Goal: Find specific page/section: Find specific page/section

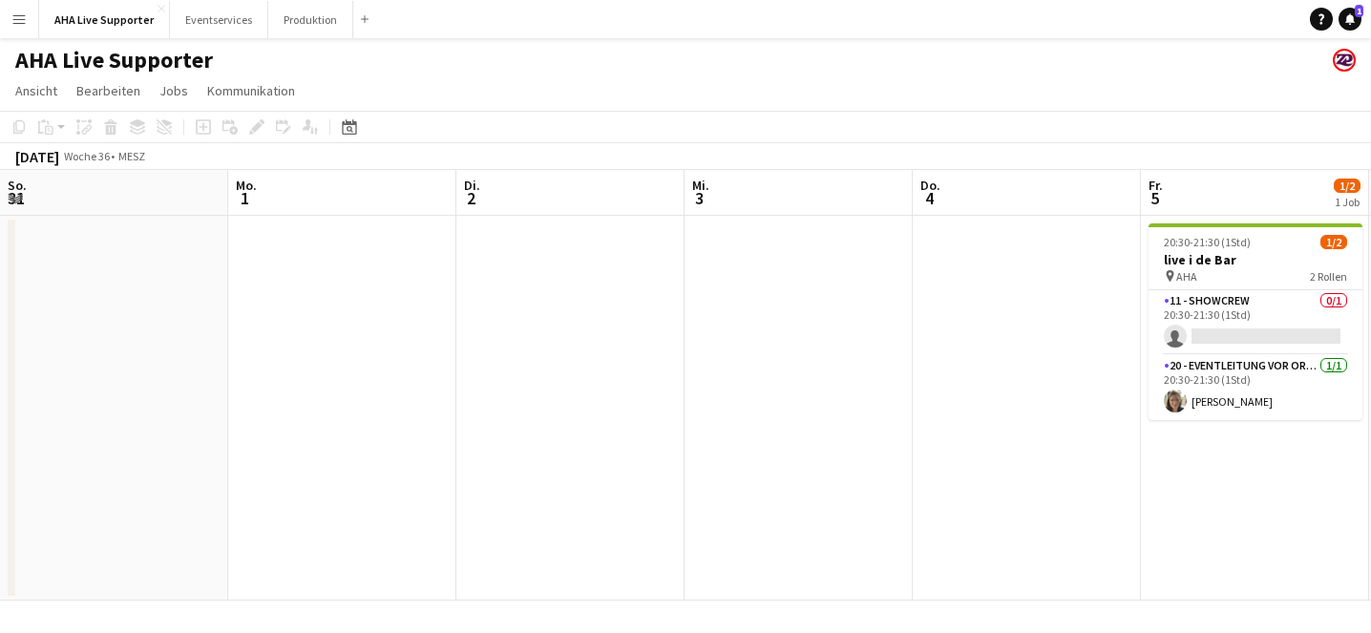
scroll to position [0, 587]
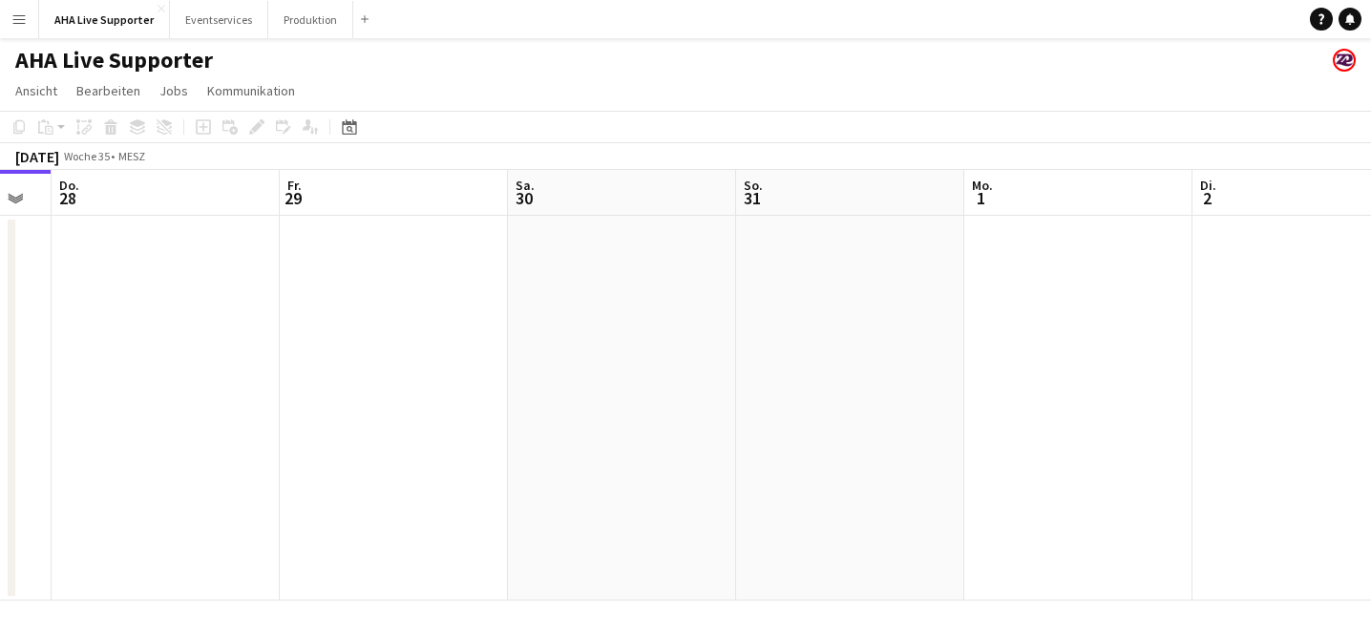
drag, startPoint x: 903, startPoint y: 384, endPoint x: 434, endPoint y: 366, distance: 469.2
click at [435, 370] on app-calendar-viewport "So. 24 Mo. 25 Di. 26 Mi. 27 Do. 28 Fr. 29 Sa. 30 So. 31 Mo. 1 Di. 2 Mi. 3 Do. 4" at bounding box center [685, 385] width 1371 height 431
drag, startPoint x: 983, startPoint y: 378, endPoint x: 560, endPoint y: 378, distance: 423.0
click at [556, 378] on app-calendar-viewport "So. 24 Mo. 25 Di. 26 Mi. 27 Do. 28 Fr. 29 Sa. 30 So. 31 Mo. 1 Di. 2 Mi. 3 Do. 4" at bounding box center [685, 385] width 1371 height 431
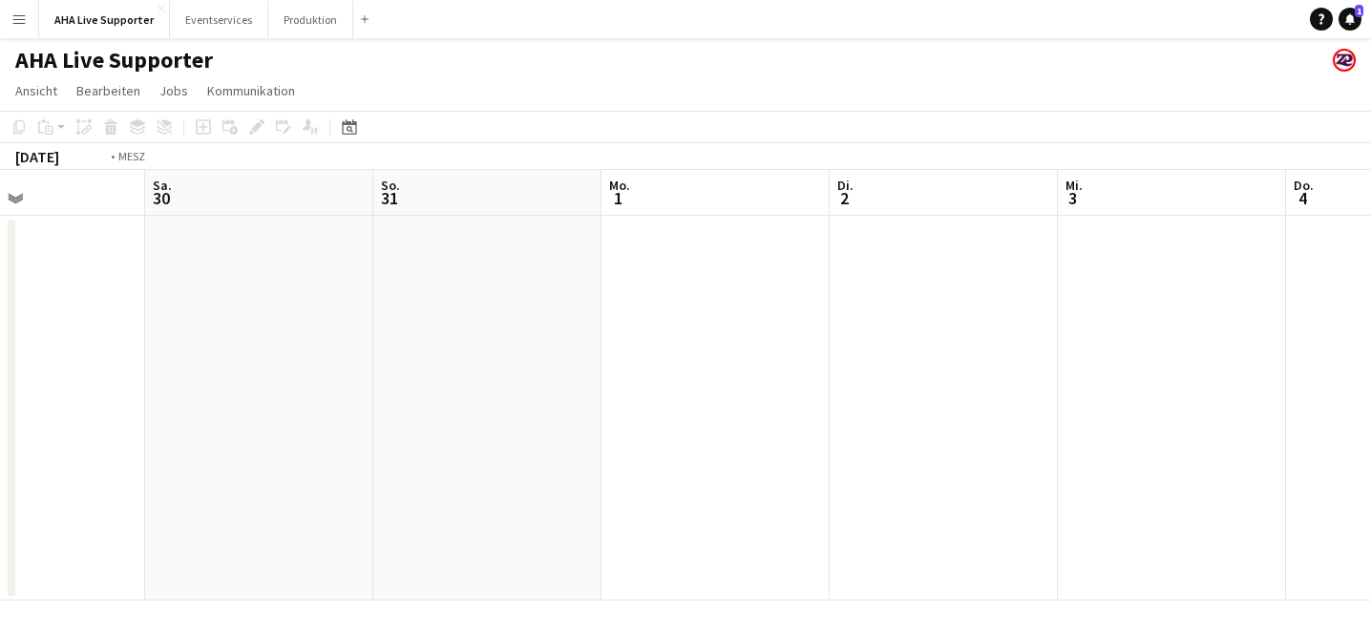
drag, startPoint x: 961, startPoint y: 386, endPoint x: 308, endPoint y: 344, distance: 653.5
click at [316, 346] on app-calendar-viewport "Di. 26 Mi. 27 Do. 28 Fr. 29 Sa. 30 So. 31 Mo. 1 Di. 2 Mi. 3 Do. 4 Fr. 5 1/2 1 J…" at bounding box center [685, 385] width 1371 height 431
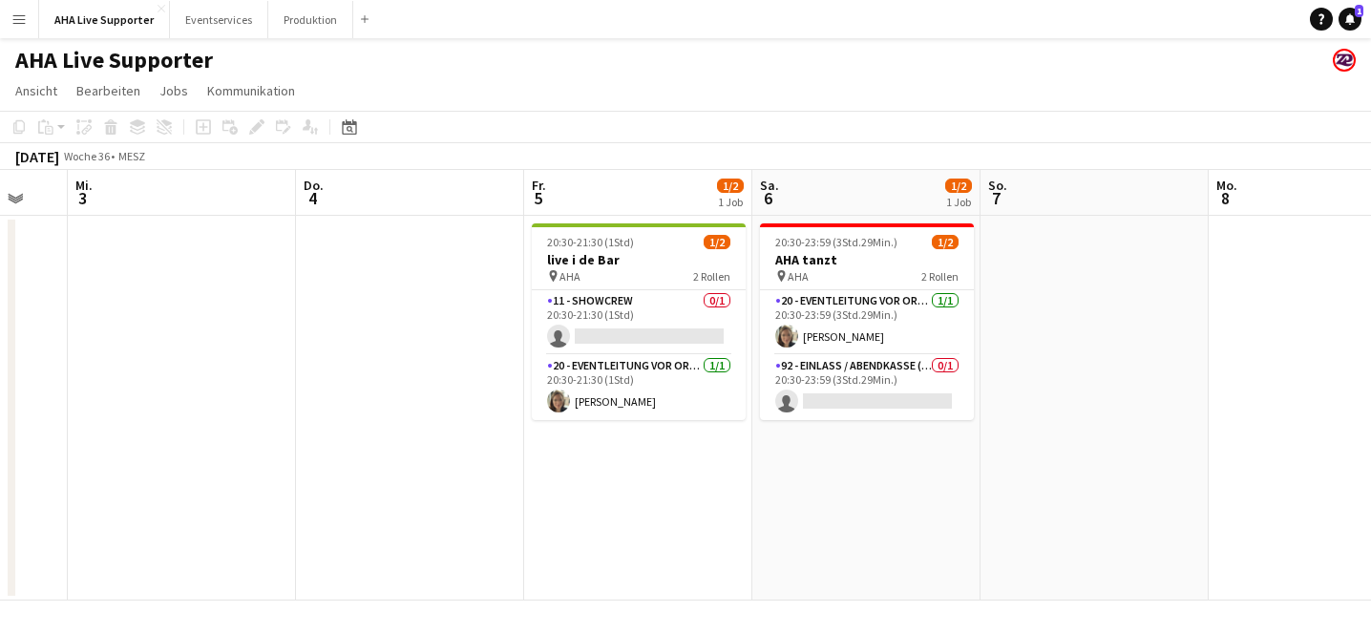
scroll to position [0, 548]
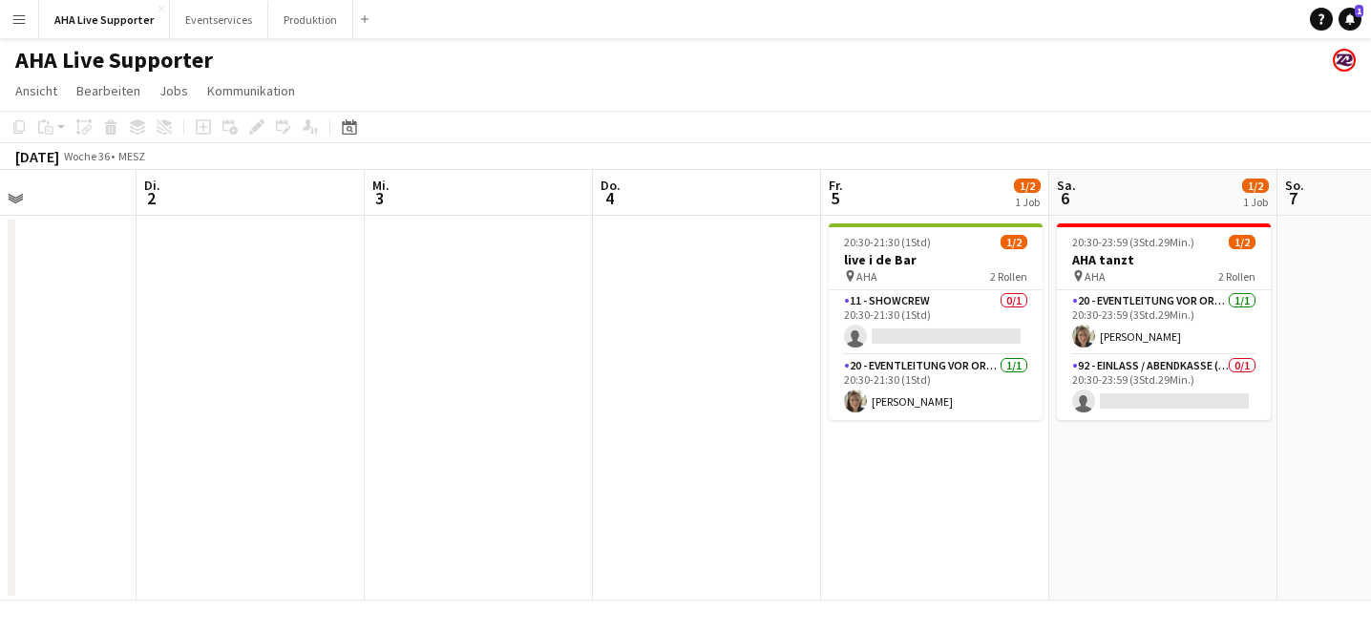
drag, startPoint x: 457, startPoint y: 388, endPoint x: 298, endPoint y: 393, distance: 159.6
click at [298, 393] on app-calendar-viewport "Sa. 30 So. 31 Mo. 1 Di. 2 Mi. 3 Do. 4 Fr. 5 1/2 1 Job Sa. 6 1/2 1 Job So. 7 Mo.…" at bounding box center [685, 385] width 1371 height 431
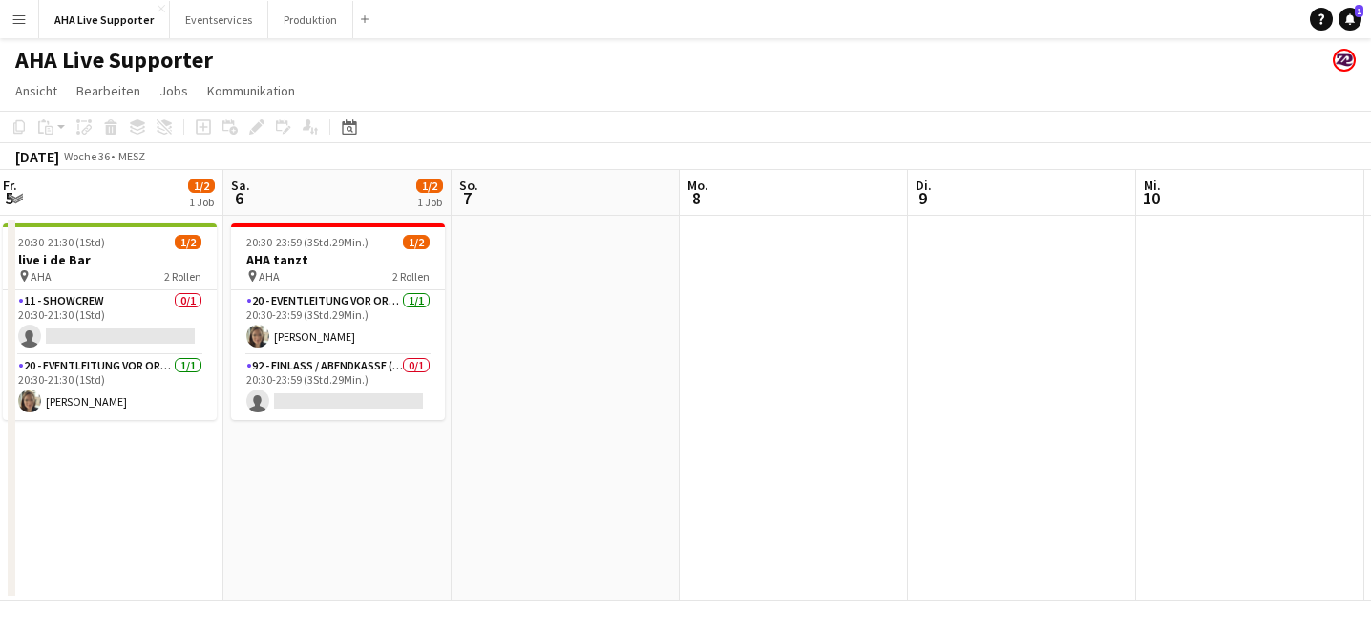
scroll to position [0, 963]
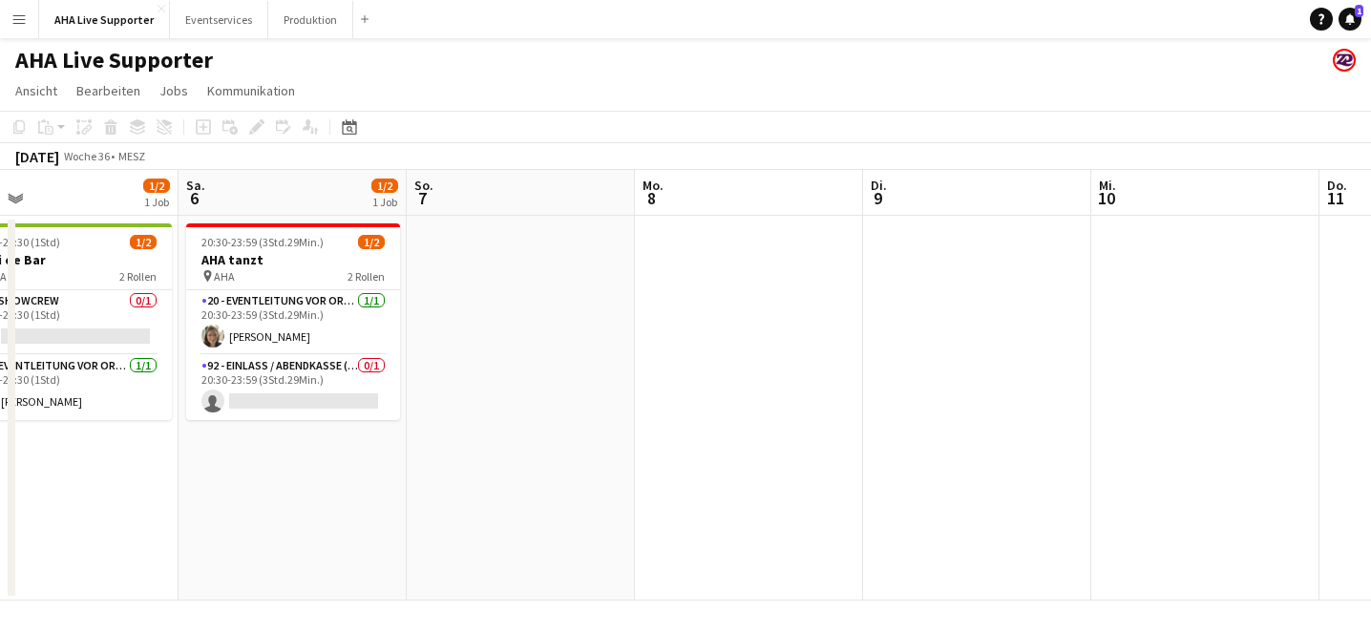
drag, startPoint x: 1244, startPoint y: 406, endPoint x: 830, endPoint y: 340, distance: 419.6
click at [830, 340] on app-calendar-viewport "Mo. 1 Di. 2 Mi. 3 Do. 4 Fr. 5 1/2 1 Job Sa. 6 1/2 1 Job So. 7 Mo. 8 Di. 9 Mi. 1…" at bounding box center [685, 385] width 1371 height 431
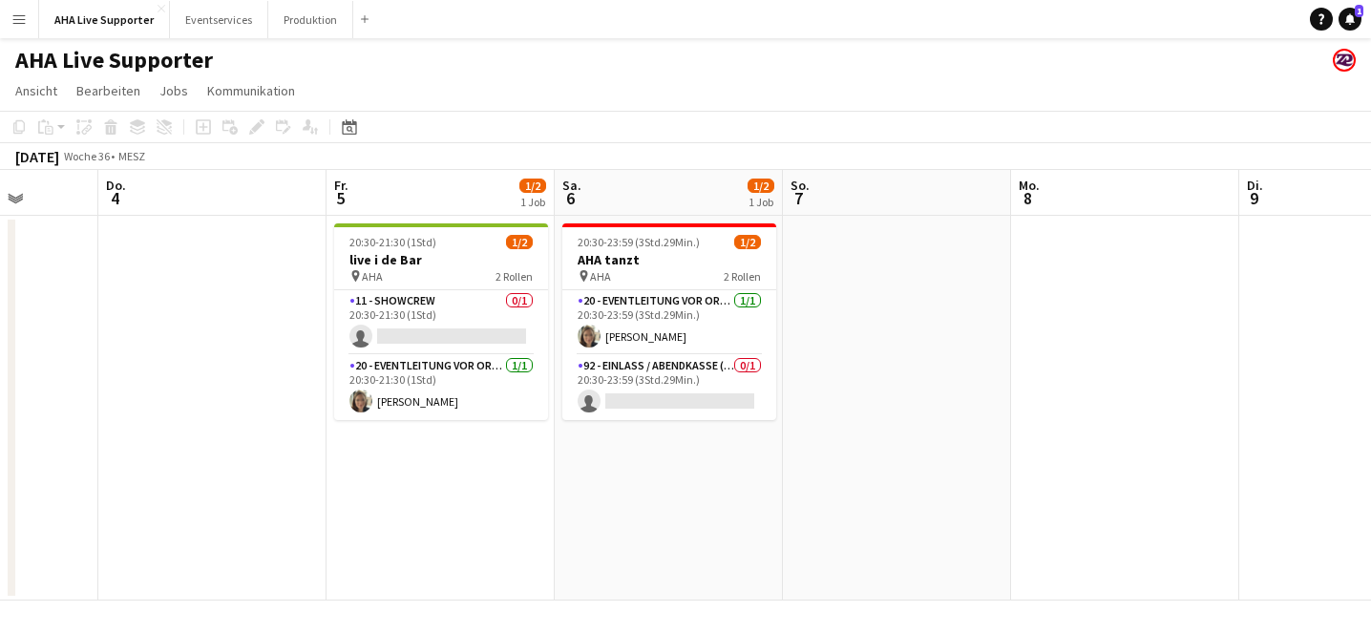
drag, startPoint x: 1001, startPoint y: 352, endPoint x: 522, endPoint y: 310, distance: 480.2
click at [471, 302] on app-calendar-viewport "Mo. 1 Di. 2 Mi. 3 Do. 4 Fr. 5 1/2 1 Job Sa. 6 1/2 1 Job So. 7 Mo. 8 Di. 9 Mi. 1…" at bounding box center [685, 385] width 1371 height 431
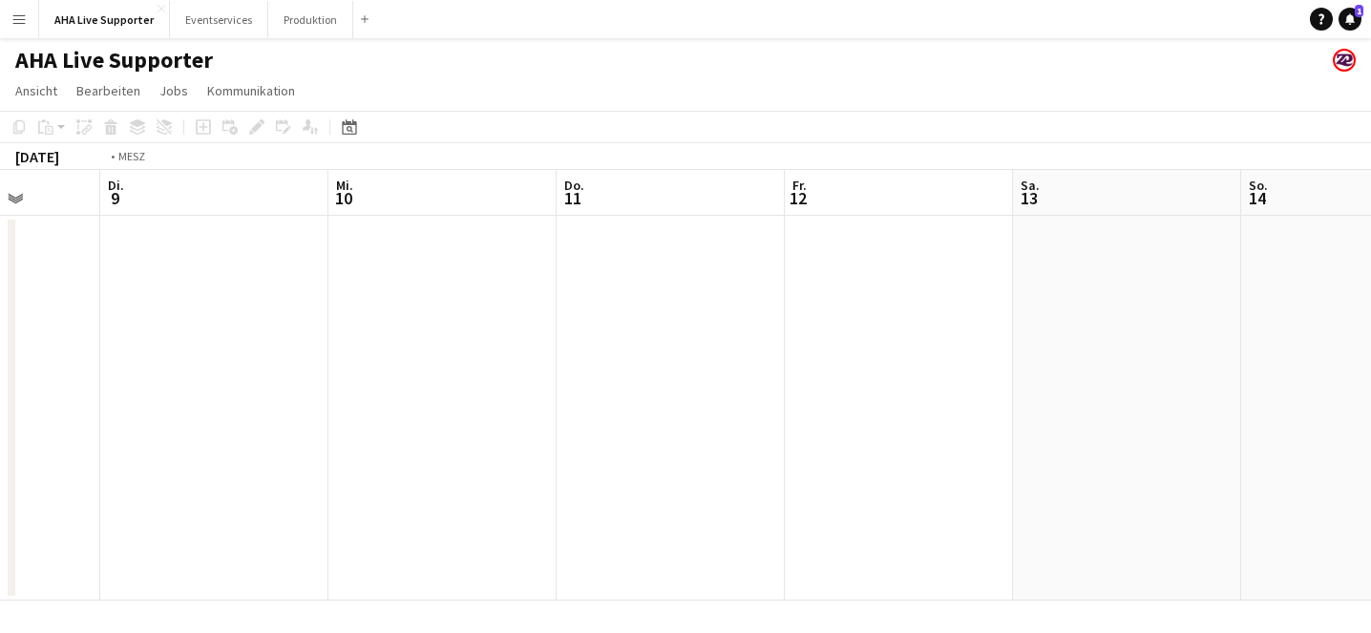
drag, startPoint x: 921, startPoint y: 347, endPoint x: 737, endPoint y: 382, distance: 187.7
click at [401, 337] on app-calendar-viewport "Fr. 5 1/2 1 Job Sa. 6 1/2 1 Job So. 7 Mo. 8 Di. 9 Mi. 10 Do. 11 Fr. 12 Sa. 13 S…" at bounding box center [685, 385] width 1371 height 431
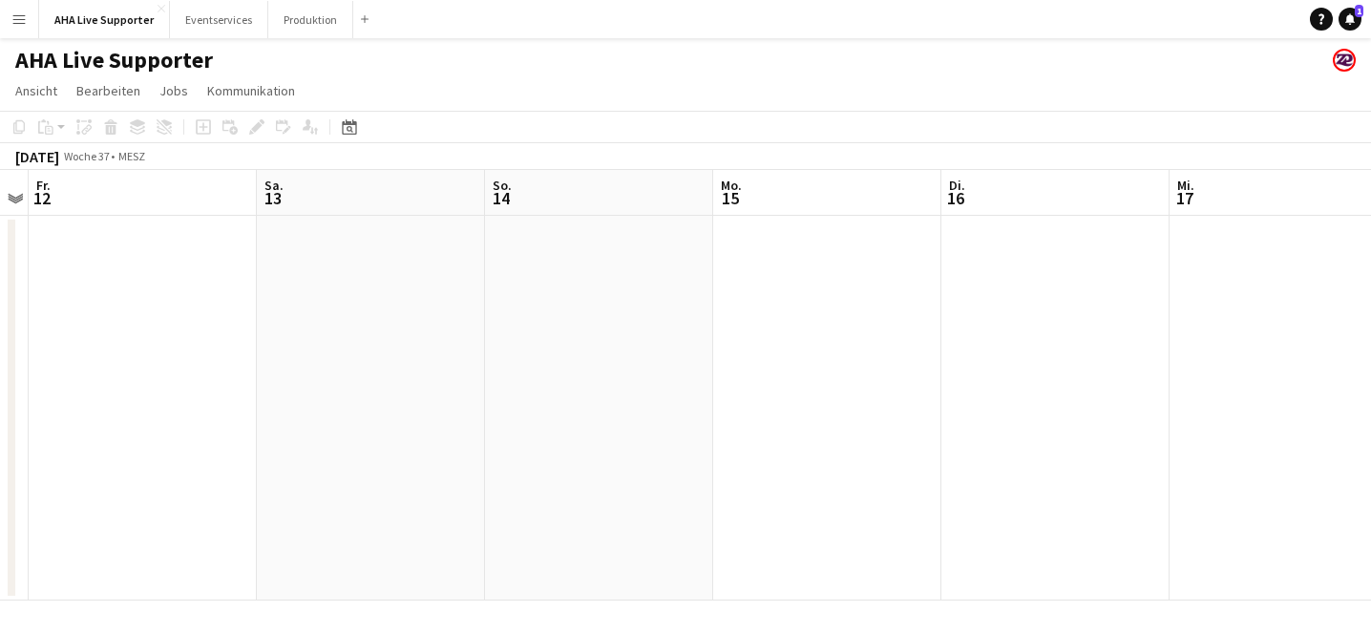
drag, startPoint x: 872, startPoint y: 384, endPoint x: 396, endPoint y: 336, distance: 477.9
click at [378, 334] on app-calendar-viewport "Di. 9 Mi. 10 Do. 11 Fr. 12 Sa. 13 So. 14 Mo. 15 Di. 16 Mi. 17 Do. 18 Fr. 19 Sa.…" at bounding box center [685, 385] width 1371 height 431
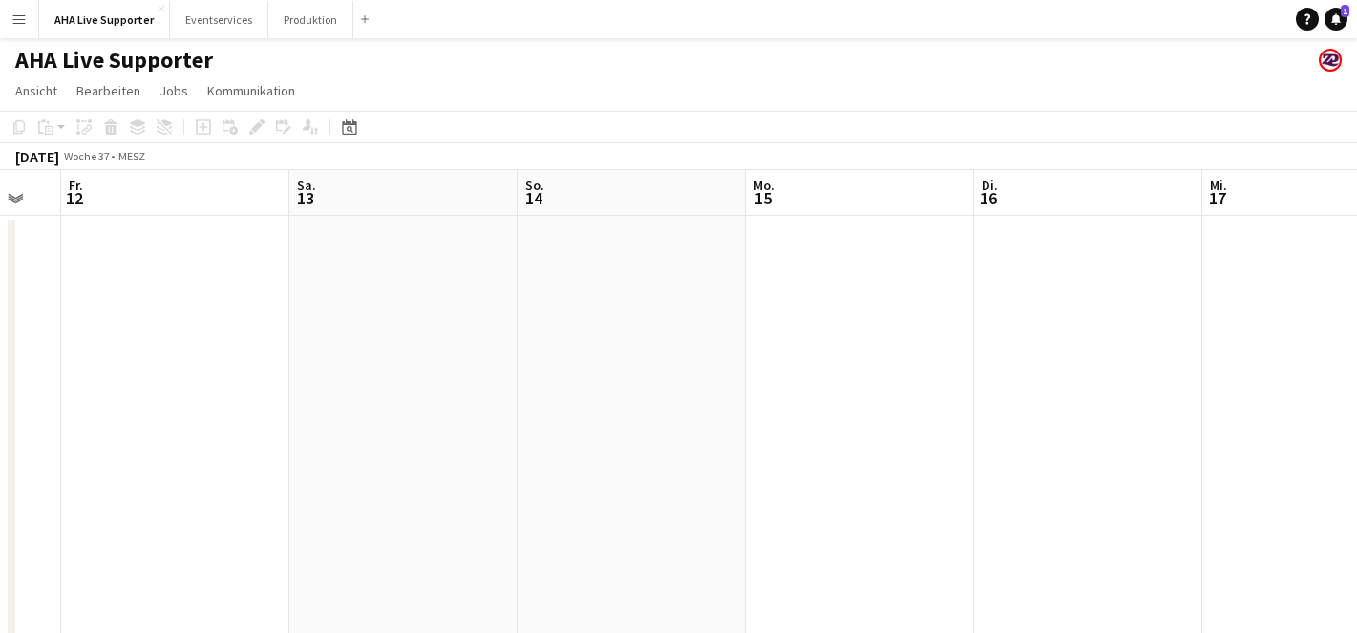
drag, startPoint x: 801, startPoint y: 376, endPoint x: 391, endPoint y: 339, distance: 412.3
click at [345, 334] on app-calendar-viewport "Di. 9 Mi. 10 Do. 11 Fr. 12 Sa. 13 So. 14 Mo. 15 Di. 16 Mi. 17 Do. 18 Fr. 19 2/4…" at bounding box center [678, 426] width 1357 height 513
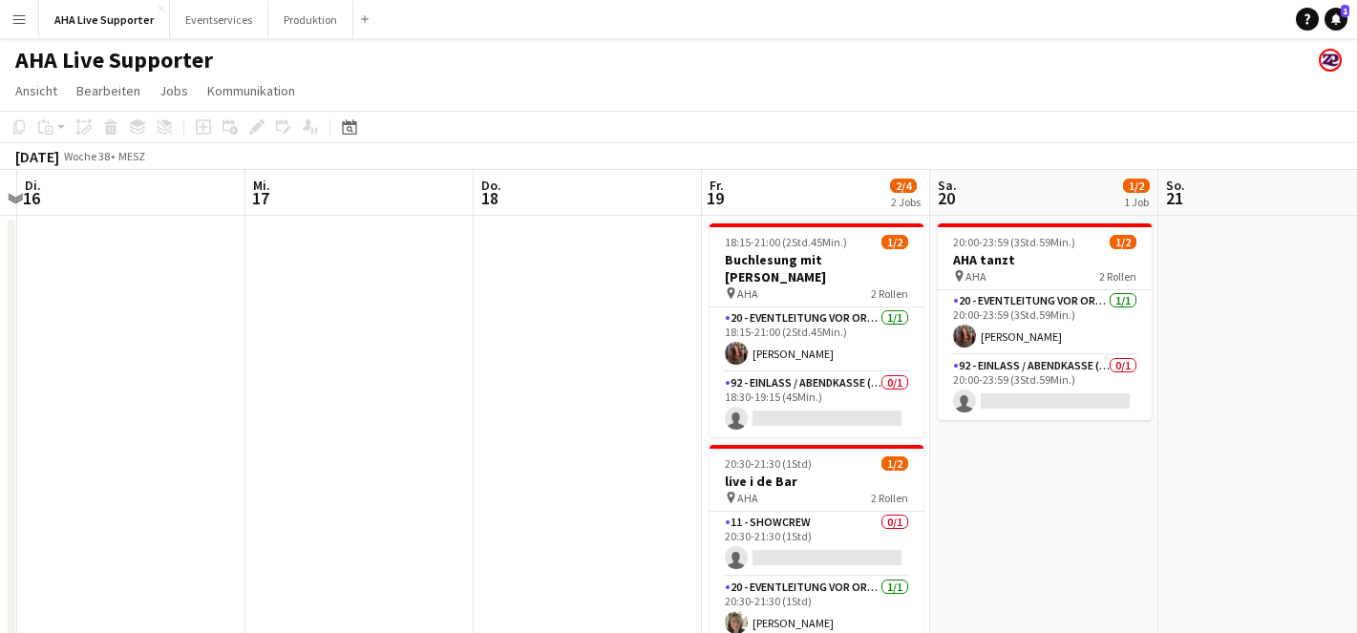
drag, startPoint x: 917, startPoint y: 365, endPoint x: 570, endPoint y: 376, distance: 346.8
click at [570, 376] on app-calendar-viewport "Sa. 13 So. 14 Mo. 15 Di. 16 Mi. 17 Do. 18 Fr. 19 2/4 2 Jobs Sa. 20 1/2 1 Job So…" at bounding box center [678, 426] width 1357 height 513
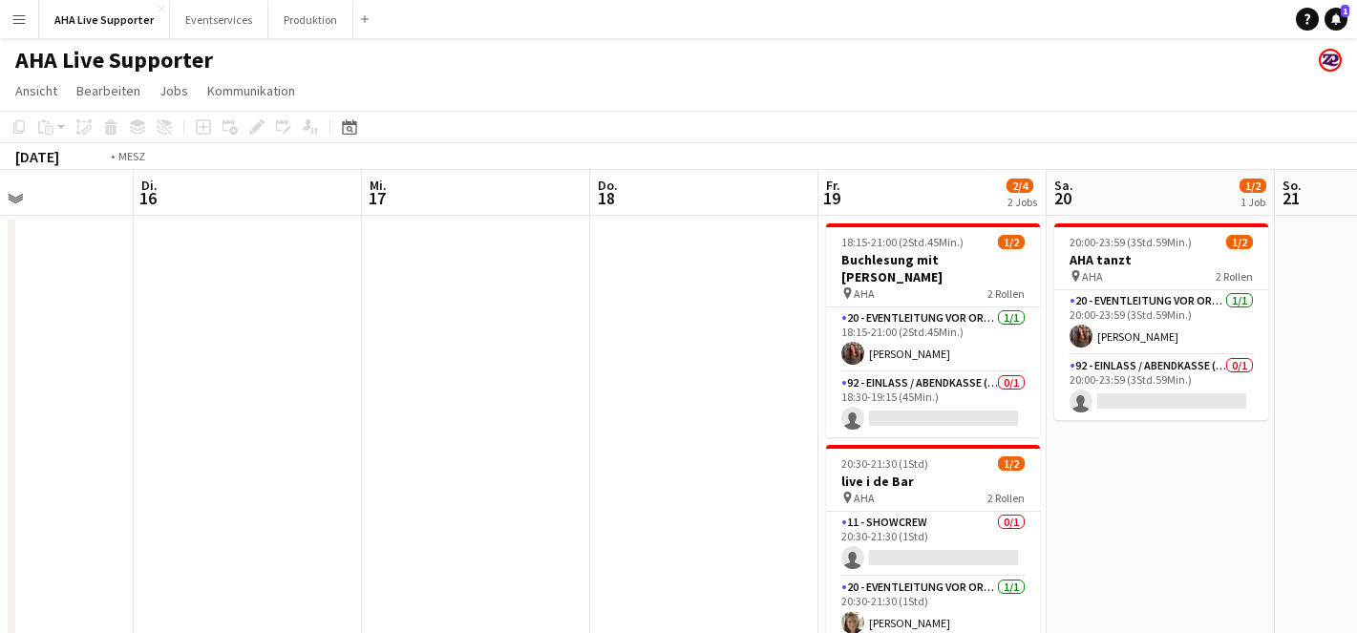
drag, startPoint x: 495, startPoint y: 370, endPoint x: 966, endPoint y: 475, distance: 483.3
click at [962, 477] on app-calendar-viewport "Sa. 13 So. 14 Mo. 15 Di. 16 Mi. 17 Do. 18 Fr. 19 2/4 2 Jobs Sa. 20 1/2 1 Job So…" at bounding box center [678, 426] width 1357 height 513
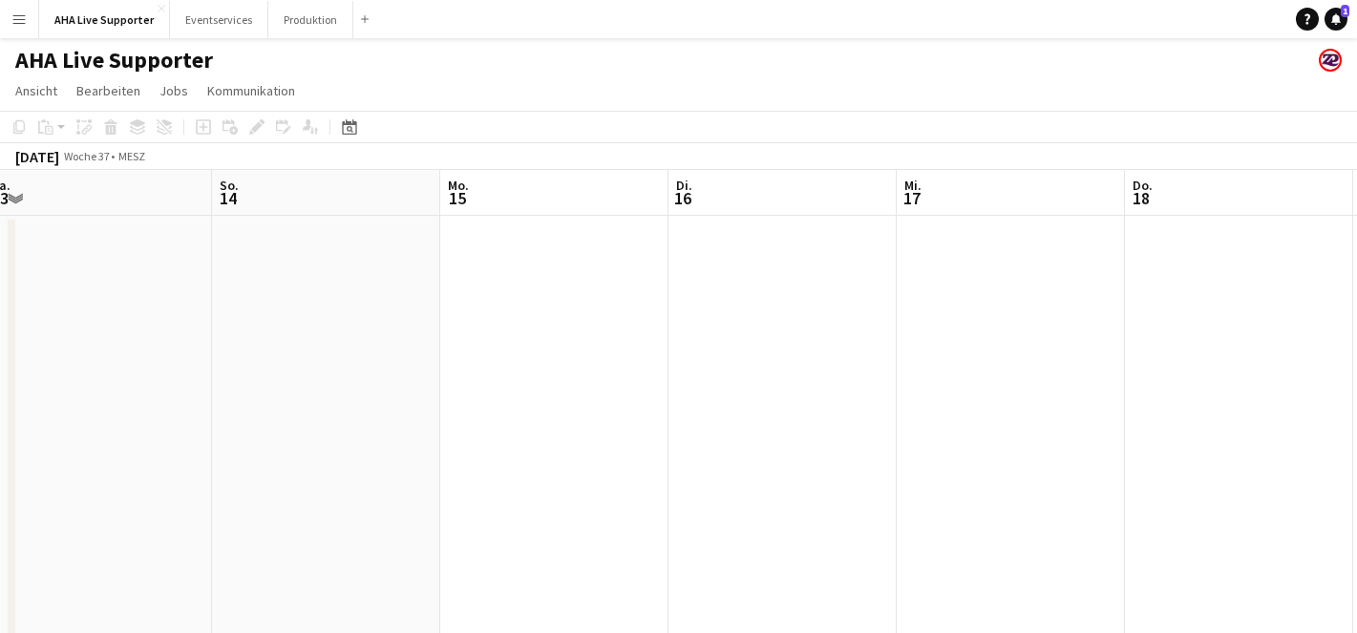
drag, startPoint x: 752, startPoint y: 413, endPoint x: 918, endPoint y: 412, distance: 166.2
click at [923, 417] on app-calendar-viewport "Do. 11 Fr. 12 Sa. 13 So. 14 Mo. 15 Di. 16 Mi. 17 Do. 18 Fr. 19 2/4 2 Jobs Sa. 2…" at bounding box center [678, 426] width 1357 height 513
drag, startPoint x: 520, startPoint y: 379, endPoint x: 1003, endPoint y: 419, distance: 483.9
click at [993, 422] on app-calendar-viewport "Mi. 10 Do. 11 Fr. 12 Sa. 13 So. 14 Mo. 15 Di. 16 Mi. 17 Do. 18 Fr. 19 2/4 2 Job…" at bounding box center [678, 426] width 1357 height 513
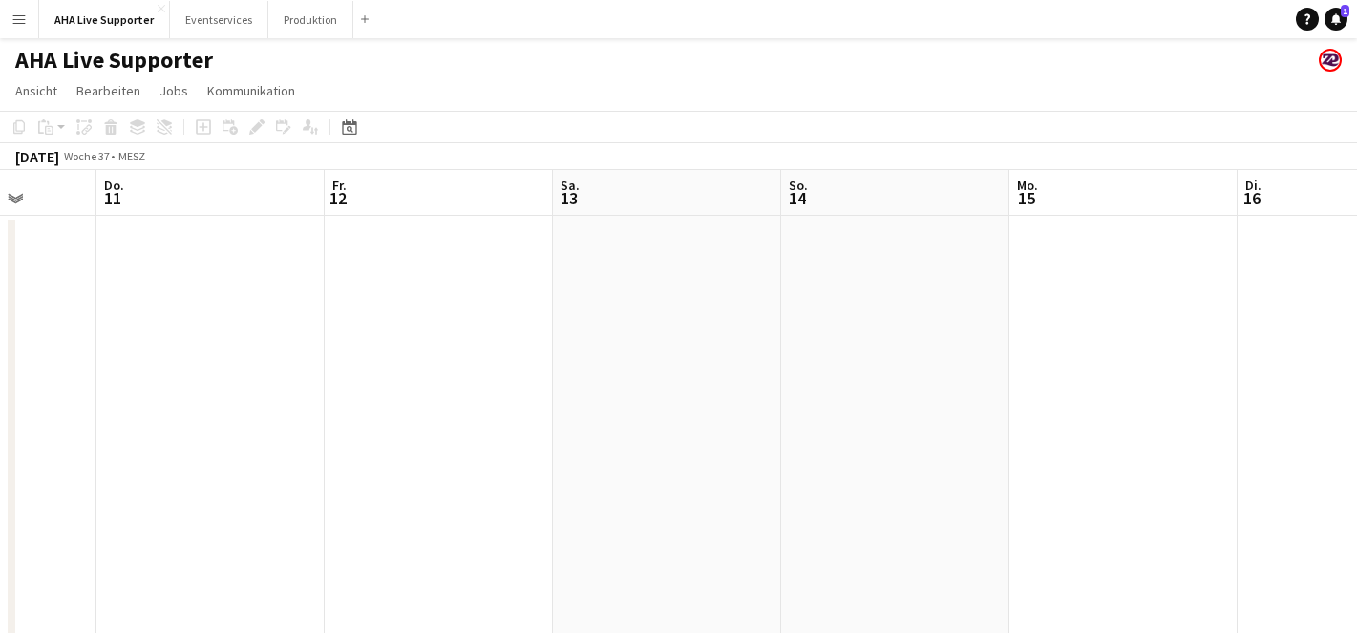
drag, startPoint x: 594, startPoint y: 389, endPoint x: 1005, endPoint y: 424, distance: 412.1
click at [1003, 426] on app-calendar-viewport "Mo. 8 Di. 9 Mi. 10 Do. 11 Fr. 12 Sa. 13 So. 14 Mo. 15 Di. 16 Mi. 17 Do. 18 Fr. …" at bounding box center [678, 426] width 1357 height 513
drag, startPoint x: 770, startPoint y: 406, endPoint x: 1061, endPoint y: 414, distance: 291.4
click at [1055, 414] on app-calendar-viewport "Fr. 5 1/2 1 Job Sa. 6 1/2 1 Job So. 7 Mo. 8 Di. 9 Mi. 10 Do. 11 Fr. 12 Sa. 13 S…" at bounding box center [678, 426] width 1357 height 513
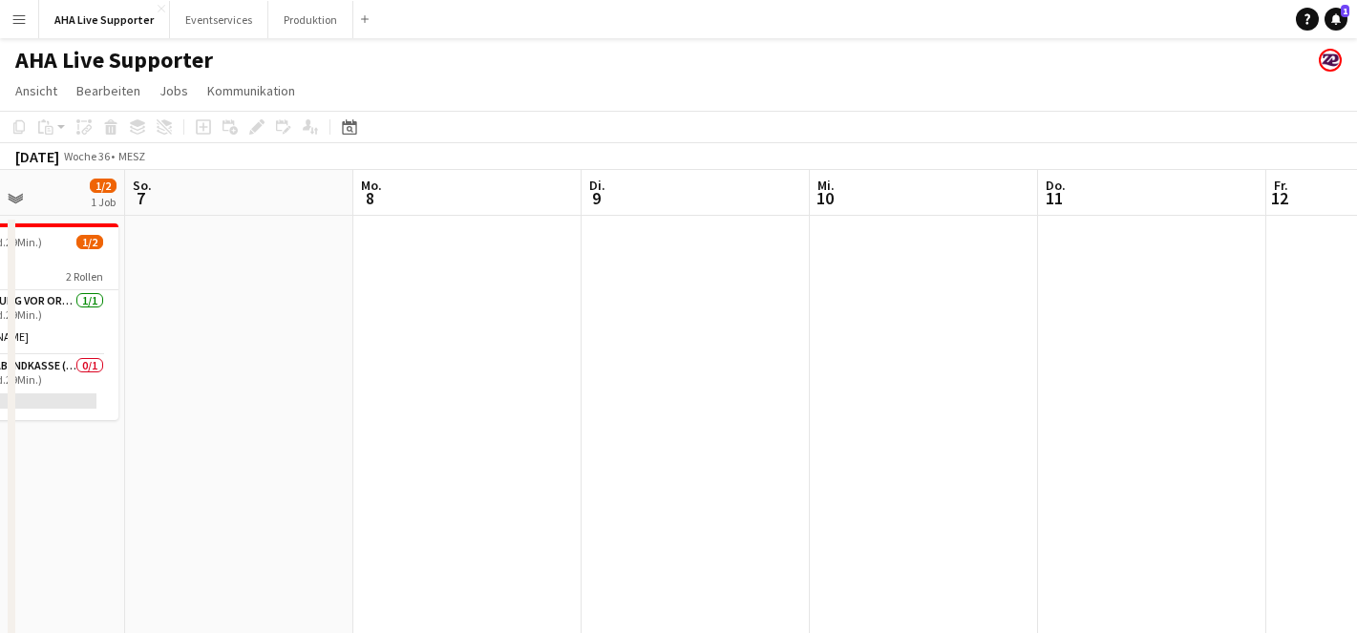
drag, startPoint x: 653, startPoint y: 396, endPoint x: 983, endPoint y: 416, distance: 330.0
click at [1110, 432] on app-calendar-viewport "Do. 4 Fr. 5 1/2 1 Job Sa. 6 1/2 1 Job So. 7 Mo. 8 Di. 9 Mi. 10 Do. 11 Fr. 12 Sa…" at bounding box center [678, 426] width 1357 height 513
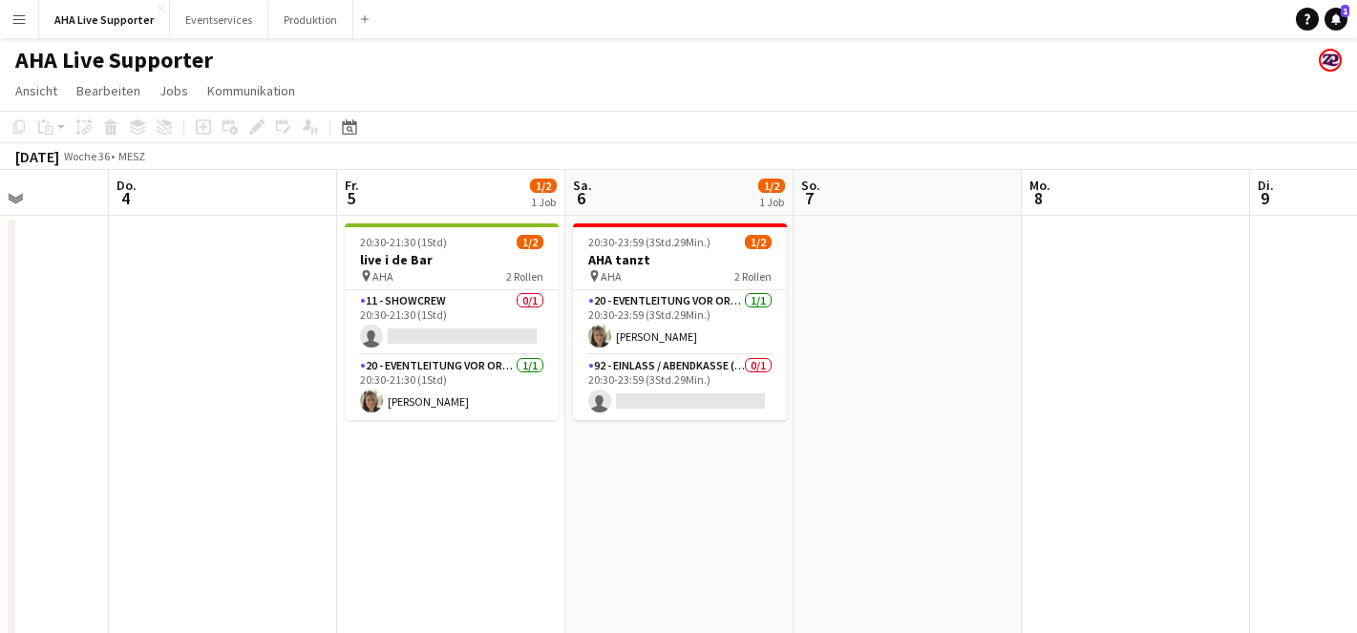
drag, startPoint x: 757, startPoint y: 403, endPoint x: 984, endPoint y: 422, distance: 228.1
click at [983, 424] on app-calendar-viewport "Mo. 1 Di. 2 Mi. 3 Do. 4 Fr. 5 1/2 1 Job Sa. 6 1/2 1 Job So. 7 Mo. 8 Di. 9 Mi. 1…" at bounding box center [678, 426] width 1357 height 513
